Goal: Browse casually: Explore the website without a specific task or goal

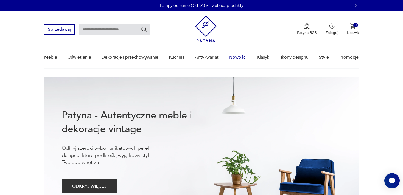
click at [238, 56] on link "Nowości" at bounding box center [238, 57] width 18 height 21
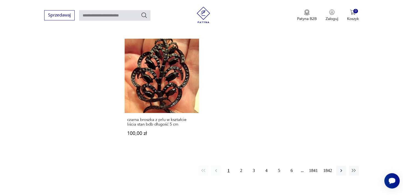
scroll to position [758, 0]
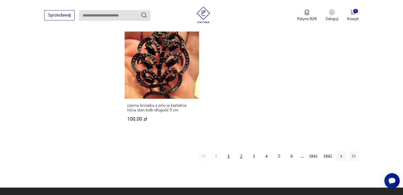
click at [241, 155] on button "2" at bounding box center [241, 156] width 10 height 10
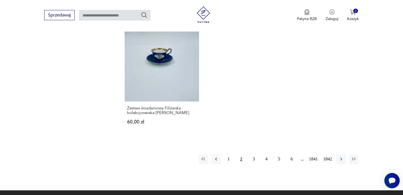
scroll to position [747, 0]
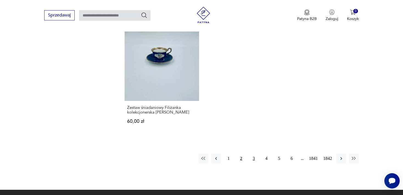
click at [253, 154] on button "3" at bounding box center [254, 159] width 10 height 10
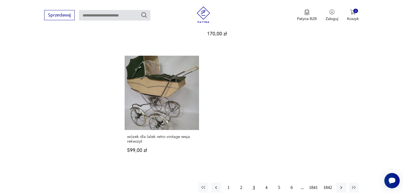
scroll to position [727, 0]
click at [266, 182] on button "4" at bounding box center [266, 187] width 10 height 10
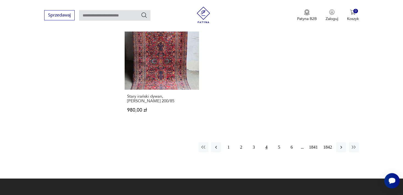
scroll to position [761, 0]
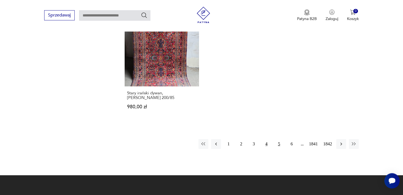
click at [278, 139] on button "5" at bounding box center [279, 144] width 10 height 10
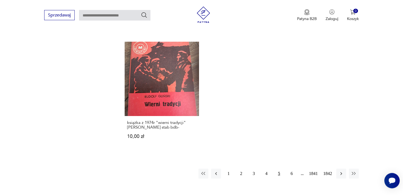
scroll to position [722, 0]
click at [291, 168] on button "6" at bounding box center [292, 173] width 10 height 10
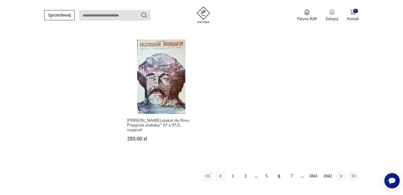
scroll to position [747, 0]
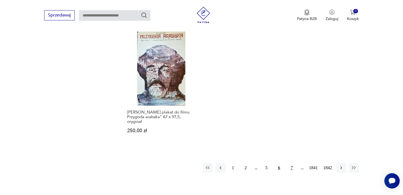
click at [291, 163] on button "7" at bounding box center [292, 168] width 10 height 10
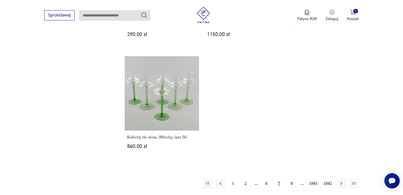
scroll to position [737, 0]
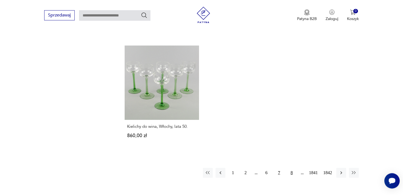
click at [290, 168] on button "8" at bounding box center [292, 173] width 10 height 10
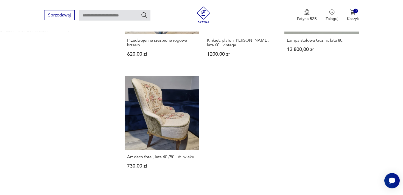
scroll to position [689, 0]
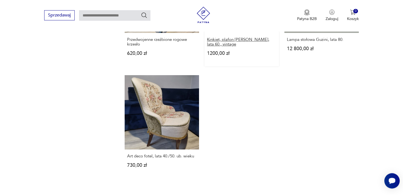
click at [228, 37] on h3 "Kinkiet, plafon [PERSON_NAME], lata 60., vintage" at bounding box center [241, 41] width 69 height 9
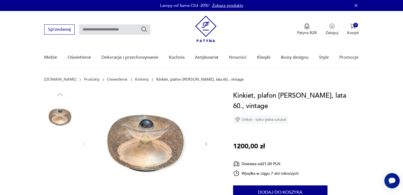
click at [59, 153] on img at bounding box center [59, 152] width 31 height 31
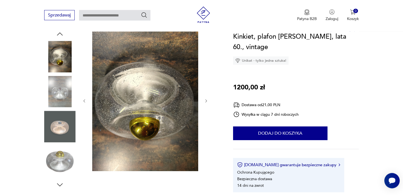
scroll to position [63, 0]
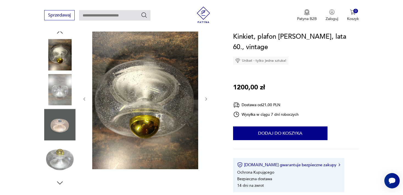
click at [58, 155] on img at bounding box center [59, 159] width 31 height 31
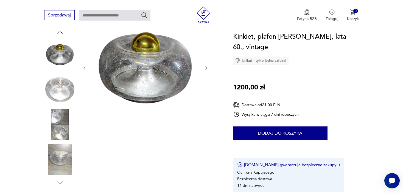
click at [58, 155] on img at bounding box center [59, 159] width 31 height 31
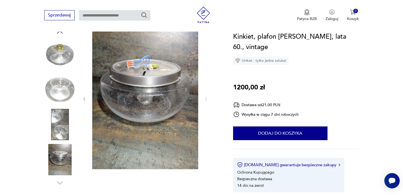
click at [58, 155] on img at bounding box center [59, 159] width 31 height 31
click at [59, 125] on img at bounding box center [59, 124] width 31 height 31
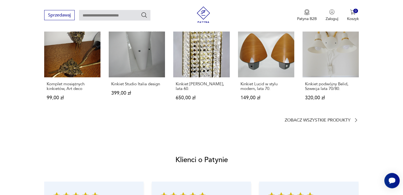
scroll to position [444, 0]
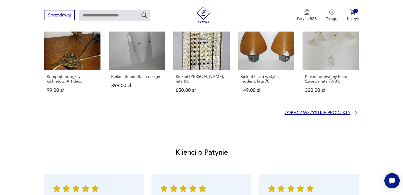
click at [308, 111] on p "Zobacz wszystkie produkty" at bounding box center [317, 113] width 66 height 4
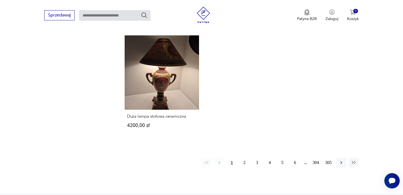
scroll to position [801, 0]
click at [242, 157] on button "2" at bounding box center [244, 162] width 10 height 10
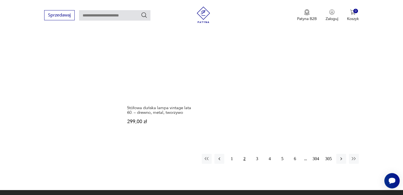
scroll to position [805, 0]
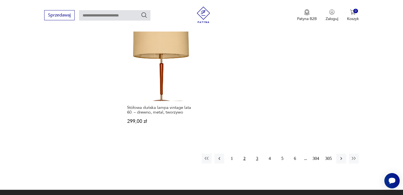
click at [256, 154] on button "3" at bounding box center [257, 159] width 10 height 10
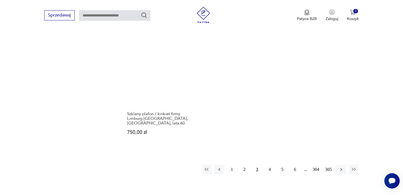
scroll to position [795, 0]
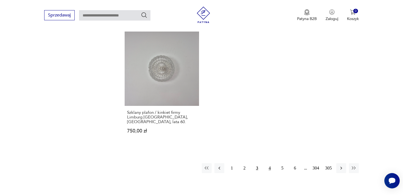
click at [269, 163] on button "4" at bounding box center [270, 168] width 10 height 10
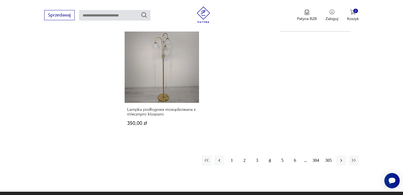
scroll to position [790, 0]
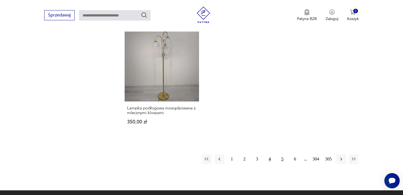
click at [281, 154] on button "5" at bounding box center [282, 159] width 10 height 10
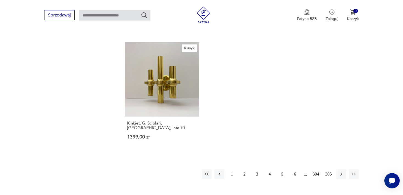
scroll to position [790, 0]
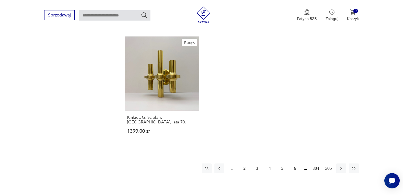
click at [295, 163] on button "6" at bounding box center [295, 168] width 10 height 10
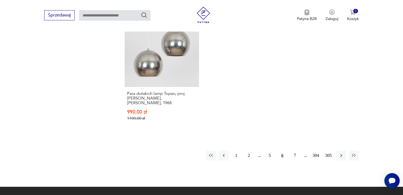
scroll to position [814, 0]
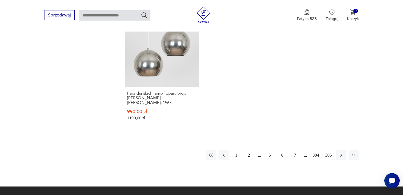
click at [293, 150] on button "7" at bounding box center [295, 155] width 10 height 10
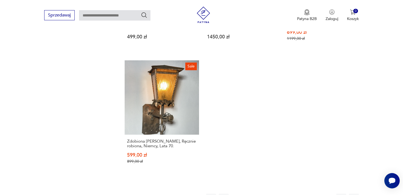
scroll to position [805, 0]
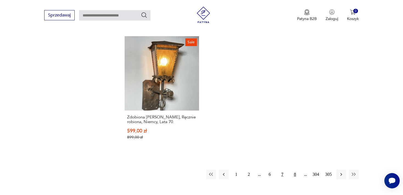
click at [295, 174] on button "8" at bounding box center [295, 175] width 10 height 10
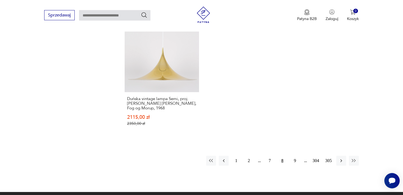
scroll to position [824, 0]
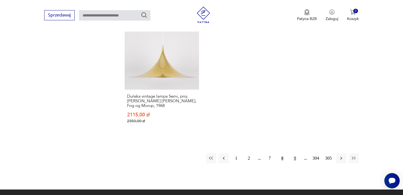
click at [295, 153] on button "9" at bounding box center [295, 158] width 10 height 10
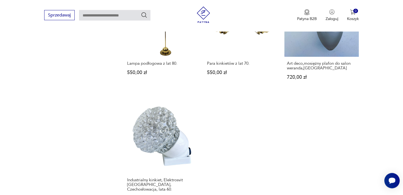
scroll to position [737, 0]
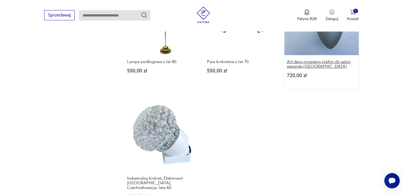
click at [305, 60] on h3 "Art deco,mosiężny plafon do salon weranda,[GEOGRAPHIC_DATA]" at bounding box center [321, 64] width 69 height 9
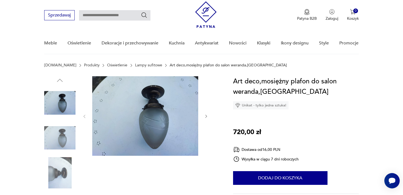
scroll to position [34, 0]
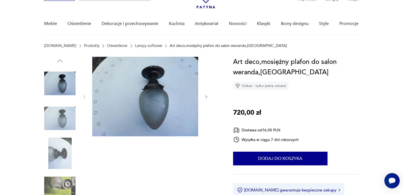
click at [60, 188] on img at bounding box center [59, 188] width 31 height 31
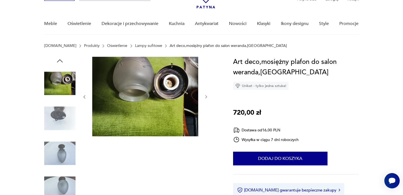
click at [63, 150] on img at bounding box center [59, 153] width 31 height 31
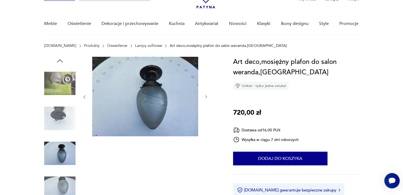
click at [63, 115] on img at bounding box center [59, 118] width 31 height 31
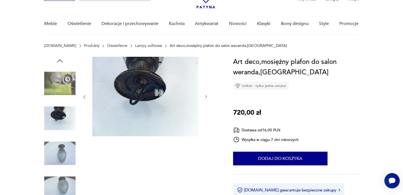
click at [65, 178] on img at bounding box center [59, 188] width 31 height 31
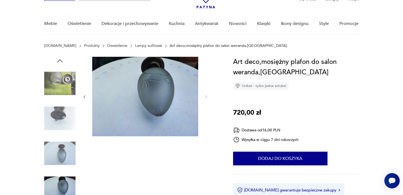
click at [64, 182] on img at bounding box center [59, 188] width 31 height 31
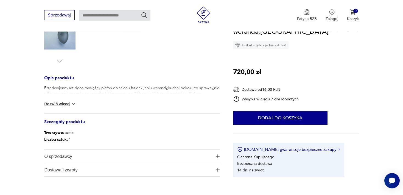
scroll to position [188, 0]
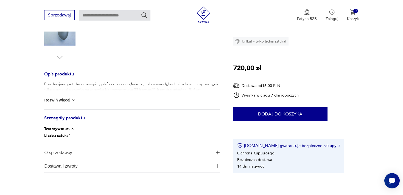
click at [74, 98] on img at bounding box center [73, 99] width 5 height 5
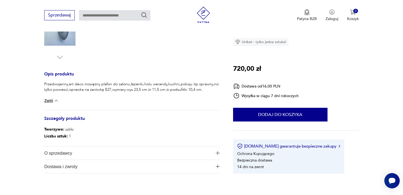
click at [216, 153] on img "button" at bounding box center [218, 153] width 4 height 4
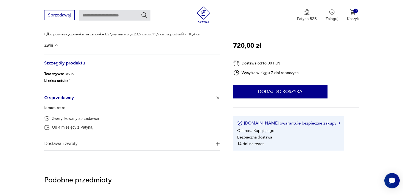
scroll to position [246, 0]
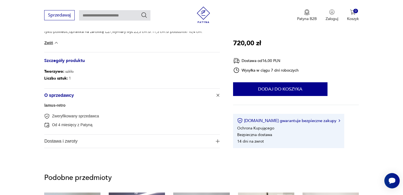
click at [60, 105] on link "lamus-retro" at bounding box center [54, 105] width 21 height 4
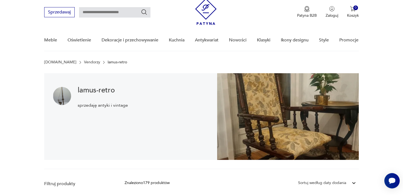
scroll to position [11, 0]
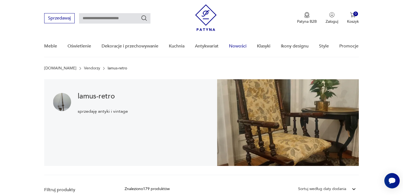
click at [236, 46] on link "Nowości" at bounding box center [238, 46] width 18 height 21
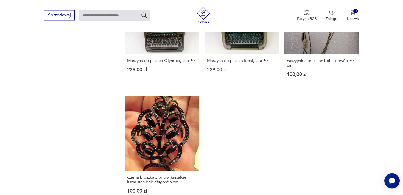
scroll to position [840, 0]
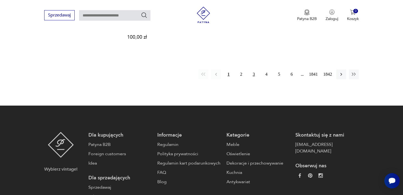
click at [254, 73] on button "3" at bounding box center [254, 74] width 10 height 10
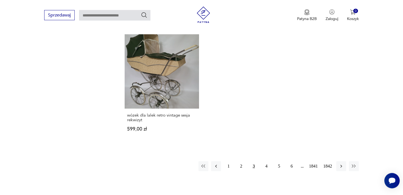
scroll to position [759, 0]
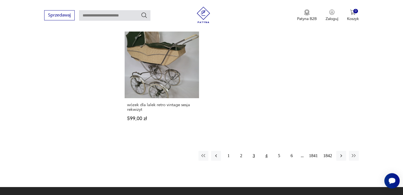
click at [266, 151] on button "4" at bounding box center [266, 156] width 10 height 10
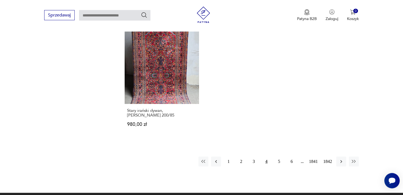
scroll to position [744, 0]
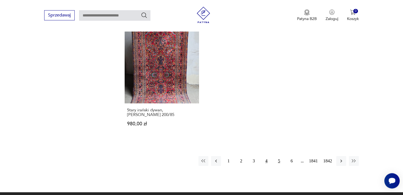
click at [278, 156] on button "5" at bounding box center [279, 161] width 10 height 10
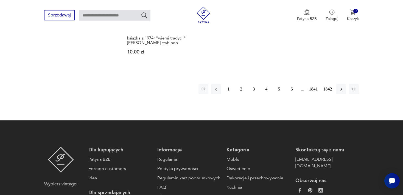
scroll to position [840, 0]
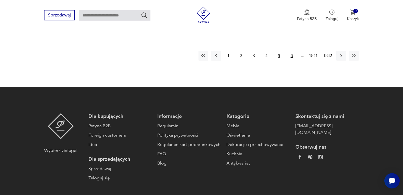
click at [291, 51] on button "6" at bounding box center [292, 56] width 10 height 10
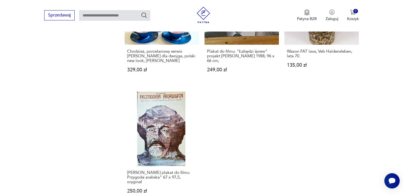
scroll to position [840, 0]
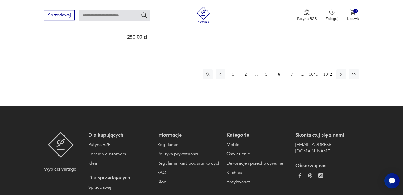
click at [290, 69] on button "7" at bounding box center [292, 74] width 10 height 10
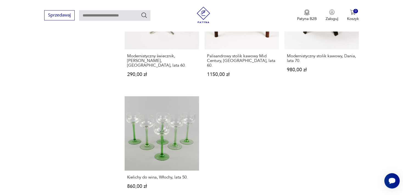
scroll to position [840, 0]
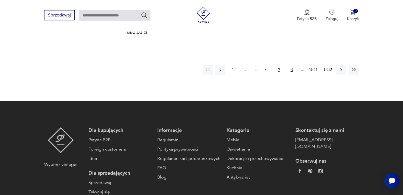
click at [290, 65] on button "8" at bounding box center [292, 70] width 10 height 10
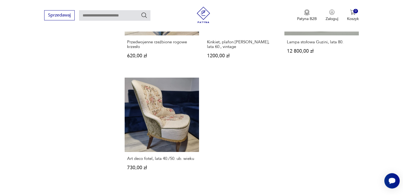
scroll to position [840, 0]
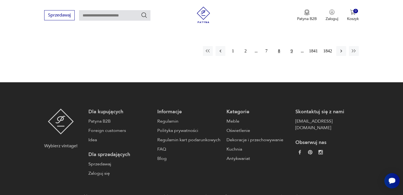
click at [293, 47] on button "9" at bounding box center [292, 51] width 10 height 10
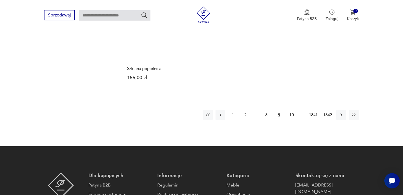
scroll to position [840, 0]
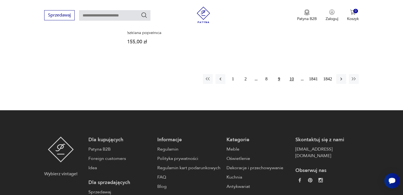
click at [292, 74] on button "10" at bounding box center [292, 79] width 10 height 10
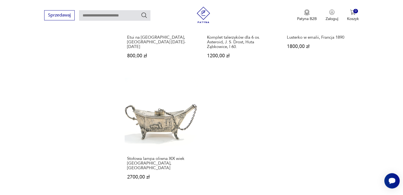
scroll to position [840, 0]
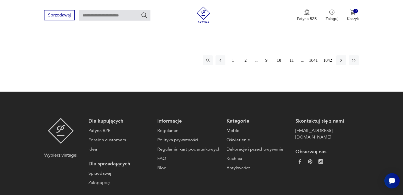
click at [244, 55] on button "2" at bounding box center [246, 60] width 10 height 10
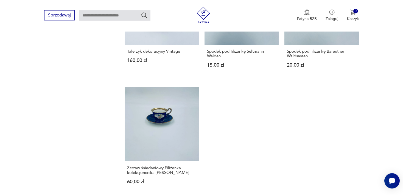
scroll to position [840, 0]
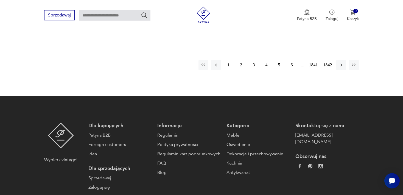
click at [253, 60] on button "3" at bounding box center [254, 65] width 10 height 10
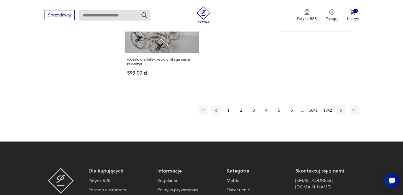
scroll to position [840, 0]
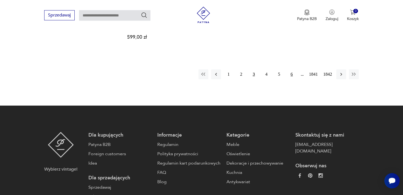
click at [291, 69] on button "6" at bounding box center [292, 74] width 10 height 10
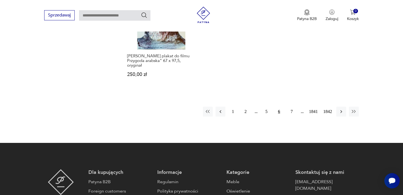
scroll to position [840, 0]
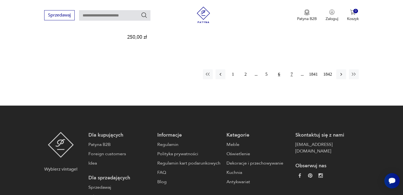
click at [291, 69] on button "7" at bounding box center [292, 74] width 10 height 10
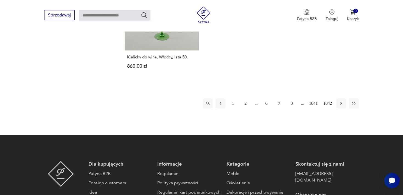
scroll to position [840, 0]
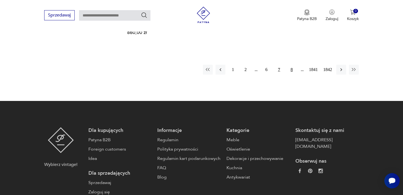
click at [291, 65] on button "8" at bounding box center [292, 70] width 10 height 10
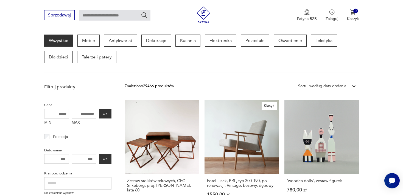
scroll to position [70, 0]
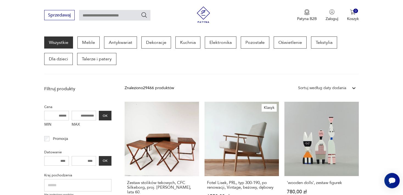
click at [120, 14] on input "text" at bounding box center [114, 15] width 71 height 10
type input "******"
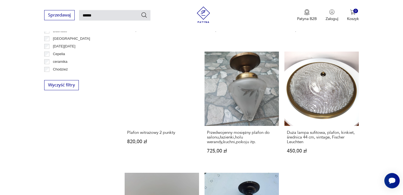
scroll to position [309, 0]
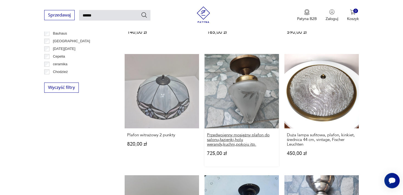
click at [227, 135] on h3 "Przedwojenny mosiężny plafon do salonu,łazienki,holu werandy,kuchni,pokoju itp." at bounding box center [241, 140] width 69 height 14
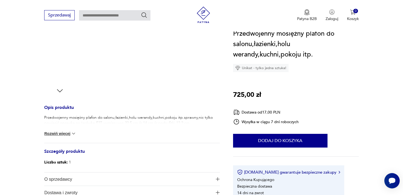
scroll to position [159, 0]
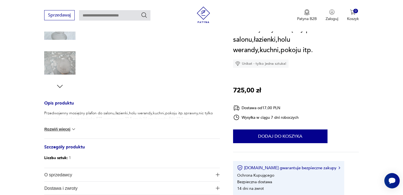
click at [217, 173] on img "button" at bounding box center [218, 175] width 4 height 4
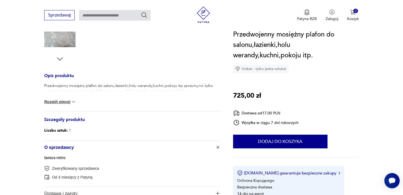
scroll to position [188, 0]
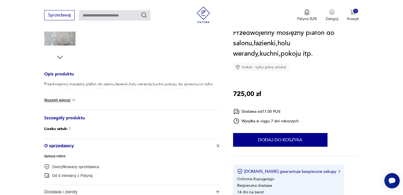
click at [74, 98] on img at bounding box center [73, 99] width 5 height 5
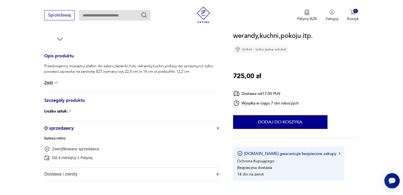
scroll to position [212, 0]
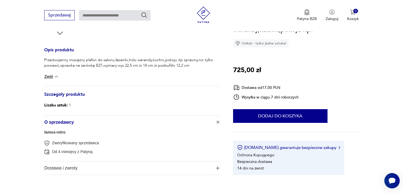
click at [58, 131] on link "lamus-retro" at bounding box center [54, 132] width 21 height 4
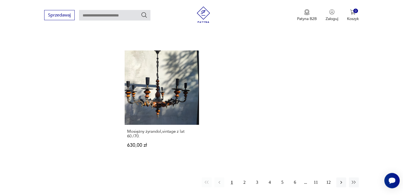
scroll to position [767, 0]
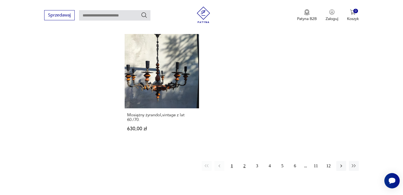
click at [243, 165] on button "2" at bounding box center [244, 166] width 10 height 10
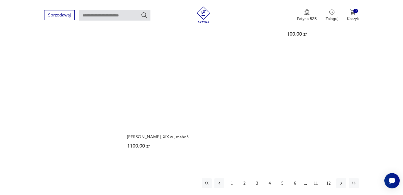
scroll to position [760, 0]
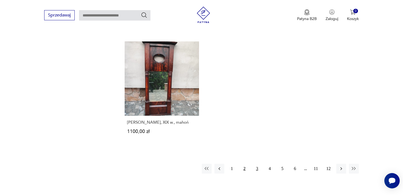
click at [256, 167] on button "3" at bounding box center [257, 169] width 10 height 10
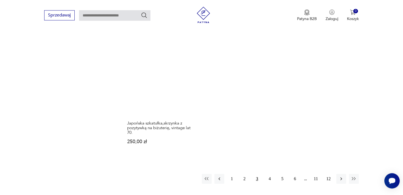
scroll to position [774, 0]
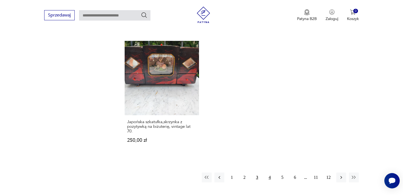
click at [269, 173] on button "4" at bounding box center [270, 178] width 10 height 10
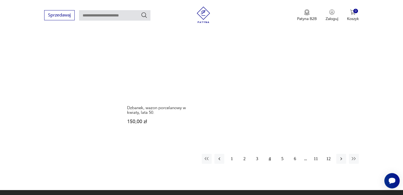
scroll to position [779, 0]
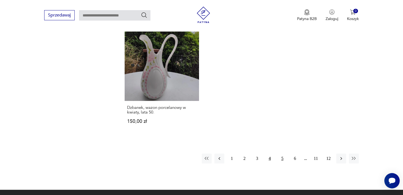
click at [281, 154] on button "5" at bounding box center [282, 159] width 10 height 10
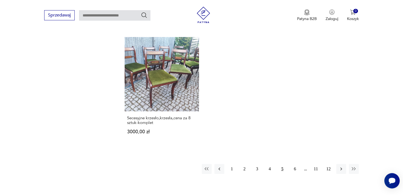
scroll to position [764, 0]
click at [294, 168] on button "6" at bounding box center [295, 168] width 10 height 10
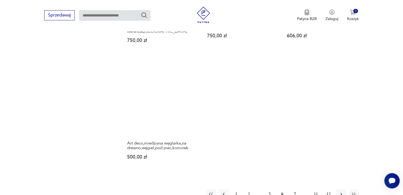
scroll to position [750, 0]
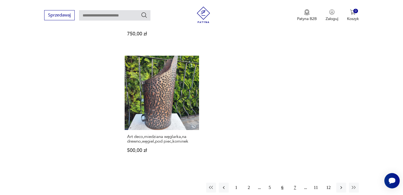
click at [293, 183] on button "7" at bounding box center [295, 188] width 10 height 10
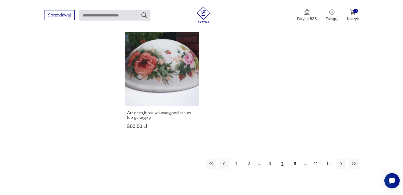
scroll to position [784, 0]
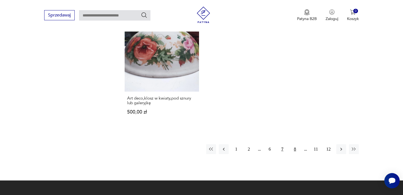
click at [294, 147] on button "8" at bounding box center [295, 149] width 10 height 10
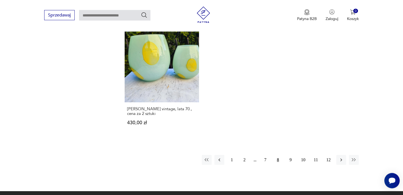
scroll to position [769, 0]
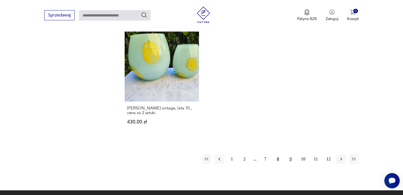
click at [289, 157] on button "9" at bounding box center [291, 159] width 10 height 10
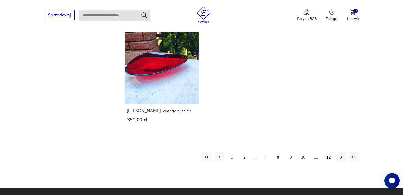
scroll to position [779, 0]
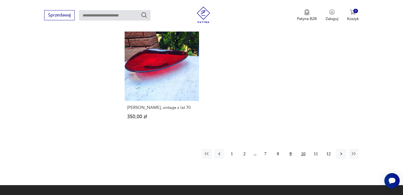
click at [302, 157] on button "10" at bounding box center [303, 154] width 10 height 10
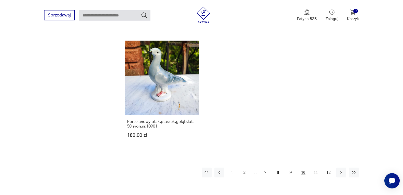
scroll to position [774, 0]
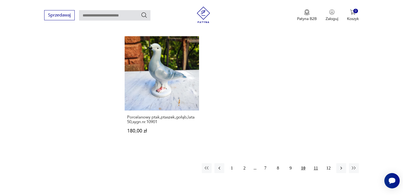
click at [314, 163] on button "11" at bounding box center [316, 168] width 10 height 10
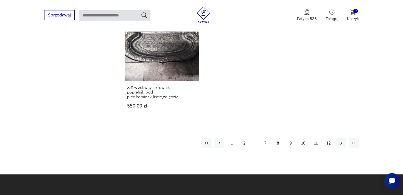
scroll to position [798, 0]
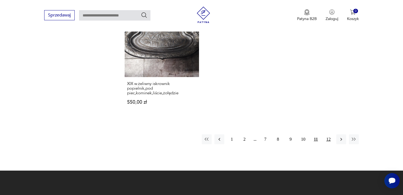
click at [328, 138] on button "12" at bounding box center [328, 139] width 10 height 10
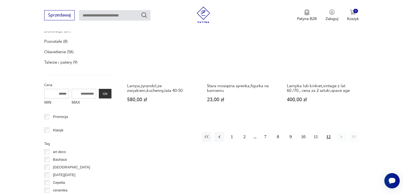
scroll to position [209, 0]
